Goal: Information Seeking & Learning: Learn about a topic

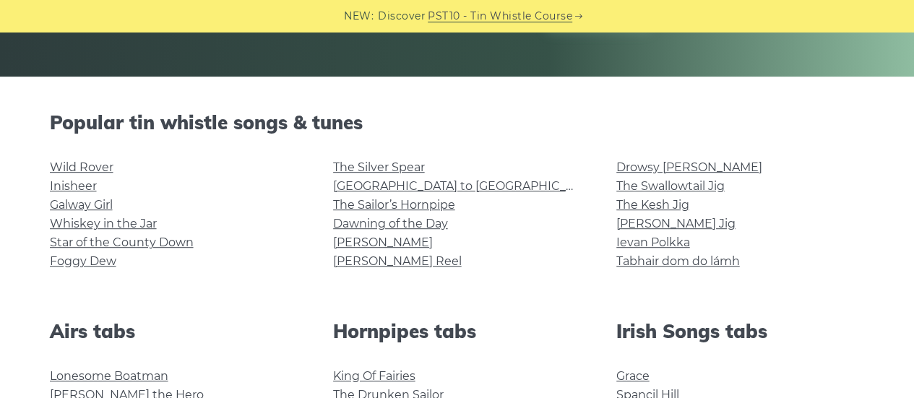
scroll to position [303, 0]
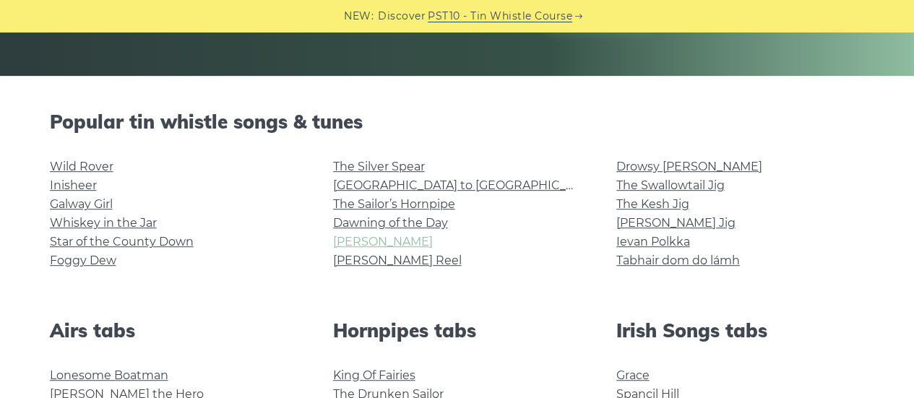
click at [355, 245] on link "[PERSON_NAME]" at bounding box center [383, 242] width 100 height 14
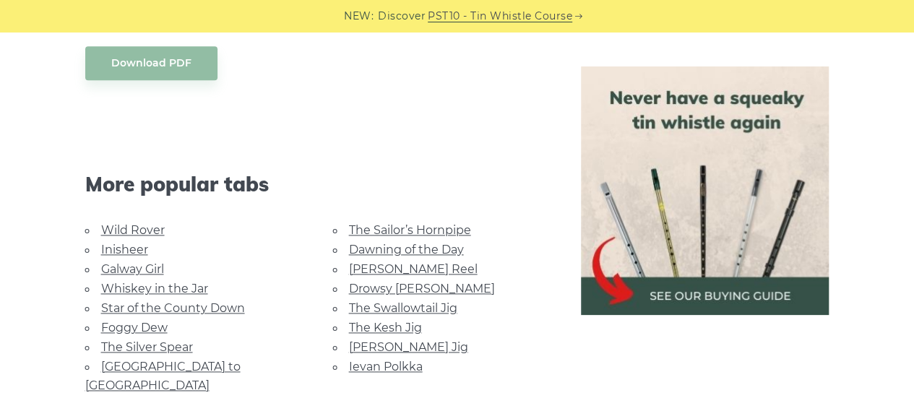
scroll to position [881, 0]
click at [389, 359] on link "Ievan Polkka" at bounding box center [386, 366] width 74 height 14
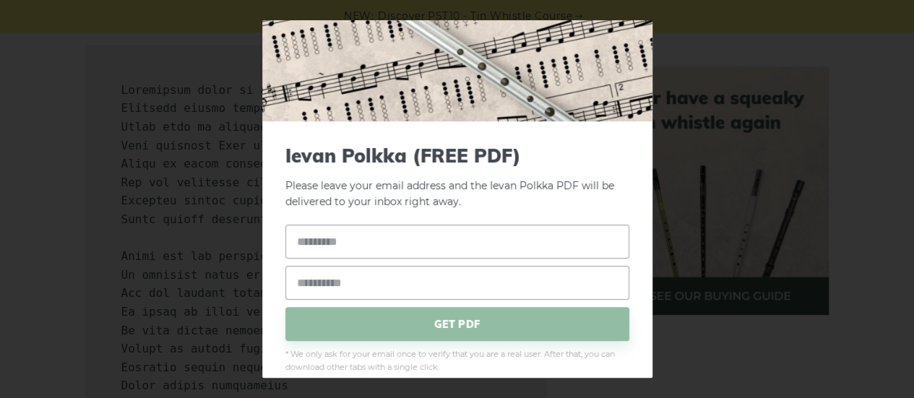
scroll to position [98, 0]
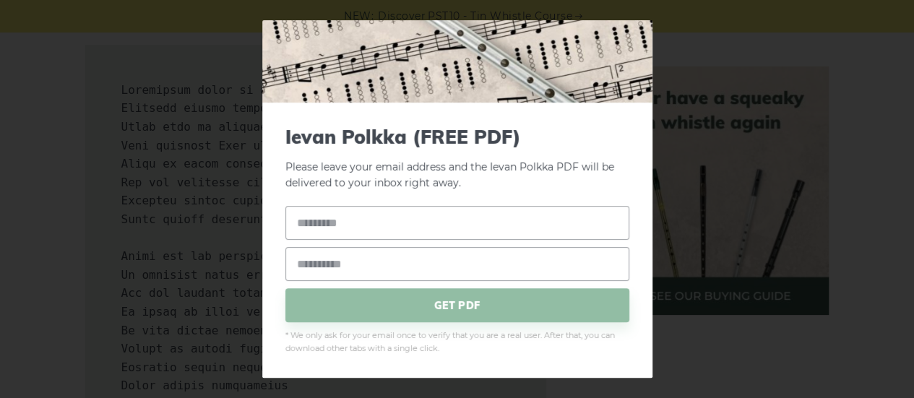
click at [683, 98] on div "× [PERSON_NAME] (FREE PDF) Please leave your email address and the Ievan Polkka…" at bounding box center [457, 199] width 914 height 398
